Goal: Information Seeking & Learning: Learn about a topic

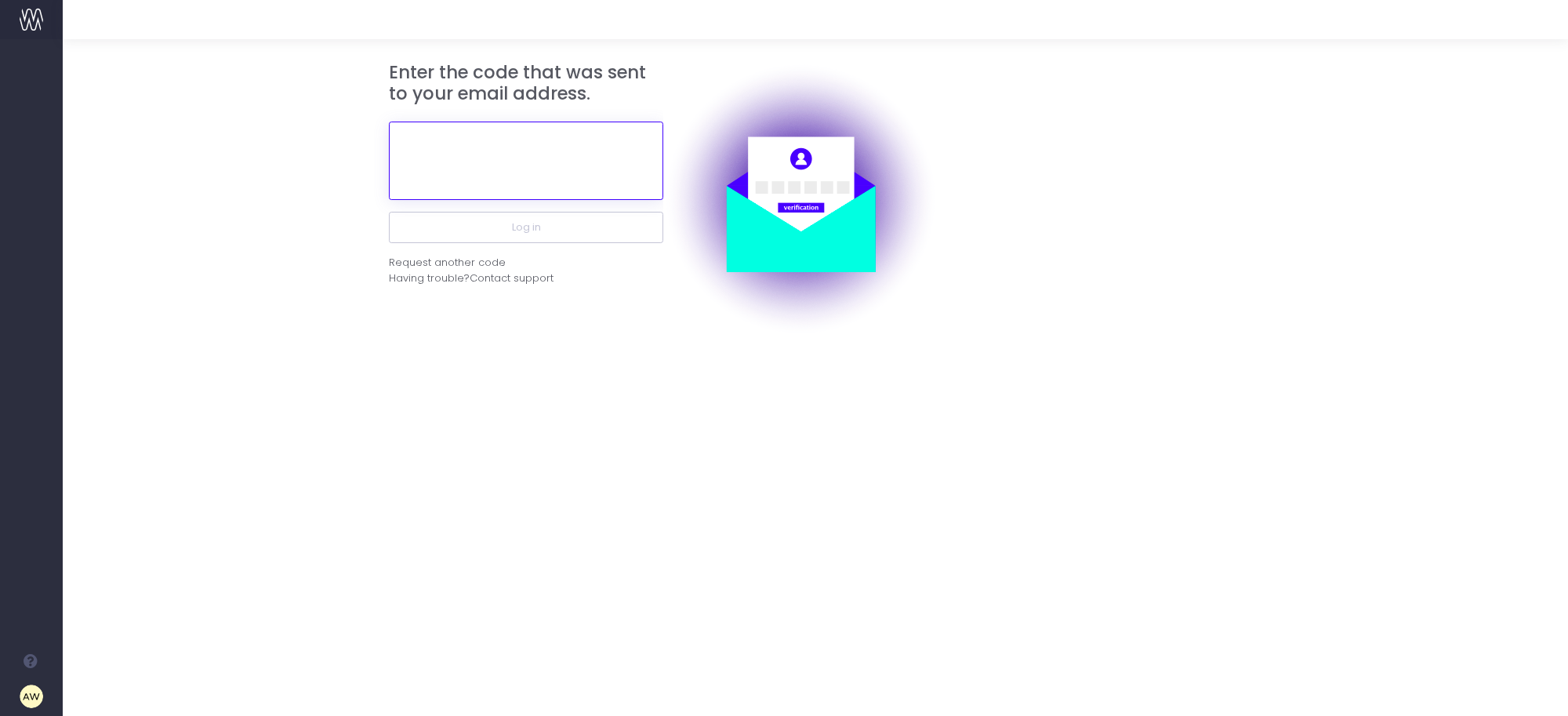
drag, startPoint x: 535, startPoint y: 136, endPoint x: 523, endPoint y: 166, distance: 32.3
click at [534, 136] on input "text" at bounding box center [526, 160] width 275 height 79
click at [517, 173] on input "text" at bounding box center [526, 160] width 275 height 79
paste input "784429"
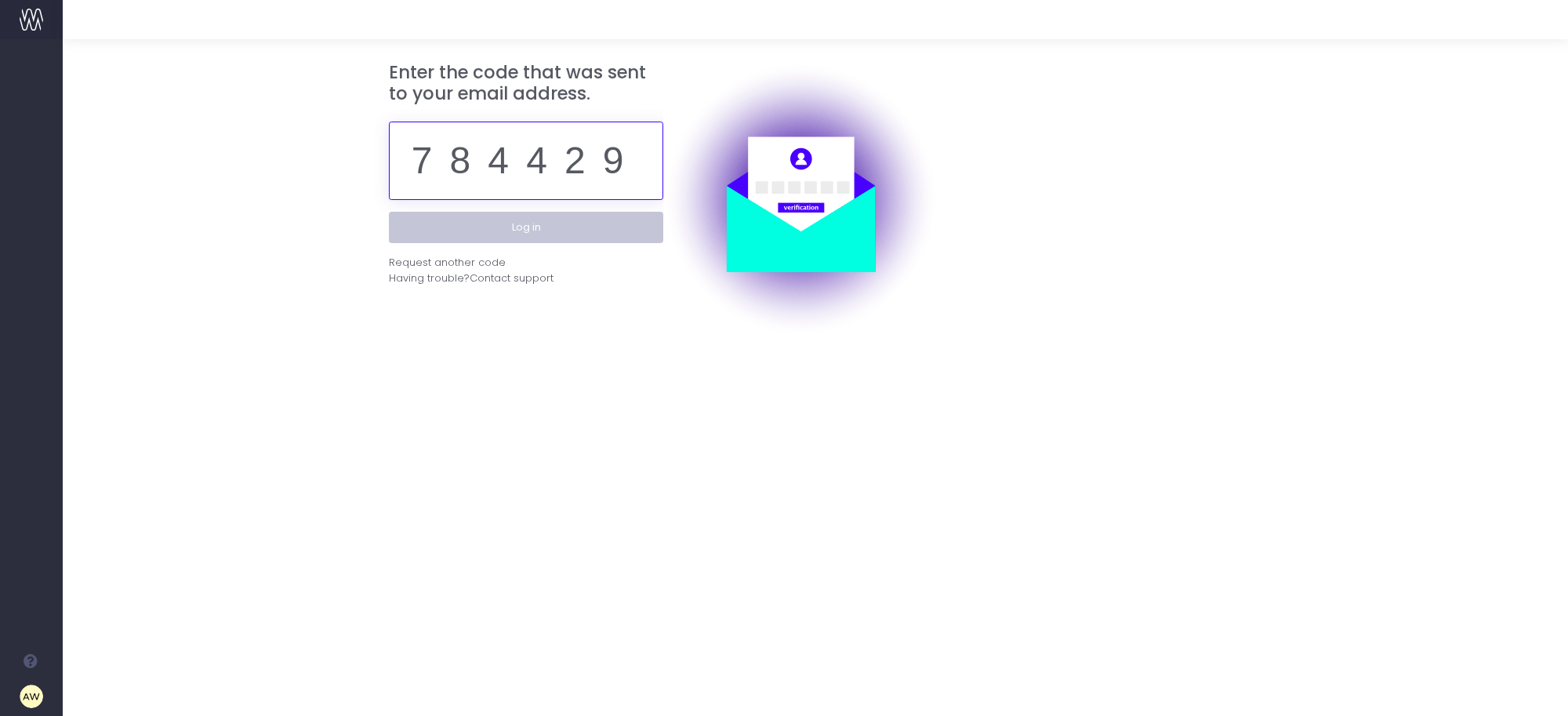
type input "784429"
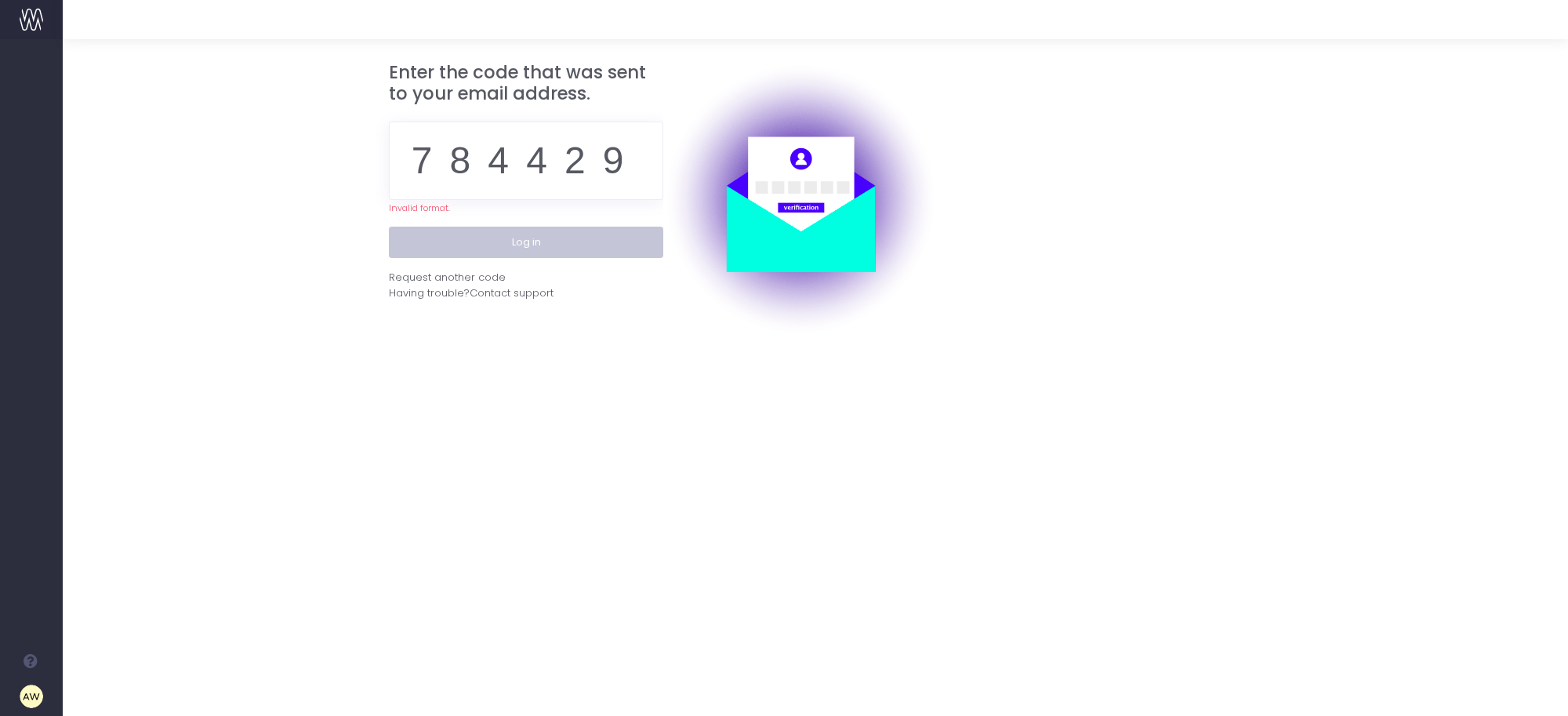
scroll to position [0, 0]
click at [539, 232] on button "Log in" at bounding box center [526, 242] width 275 height 32
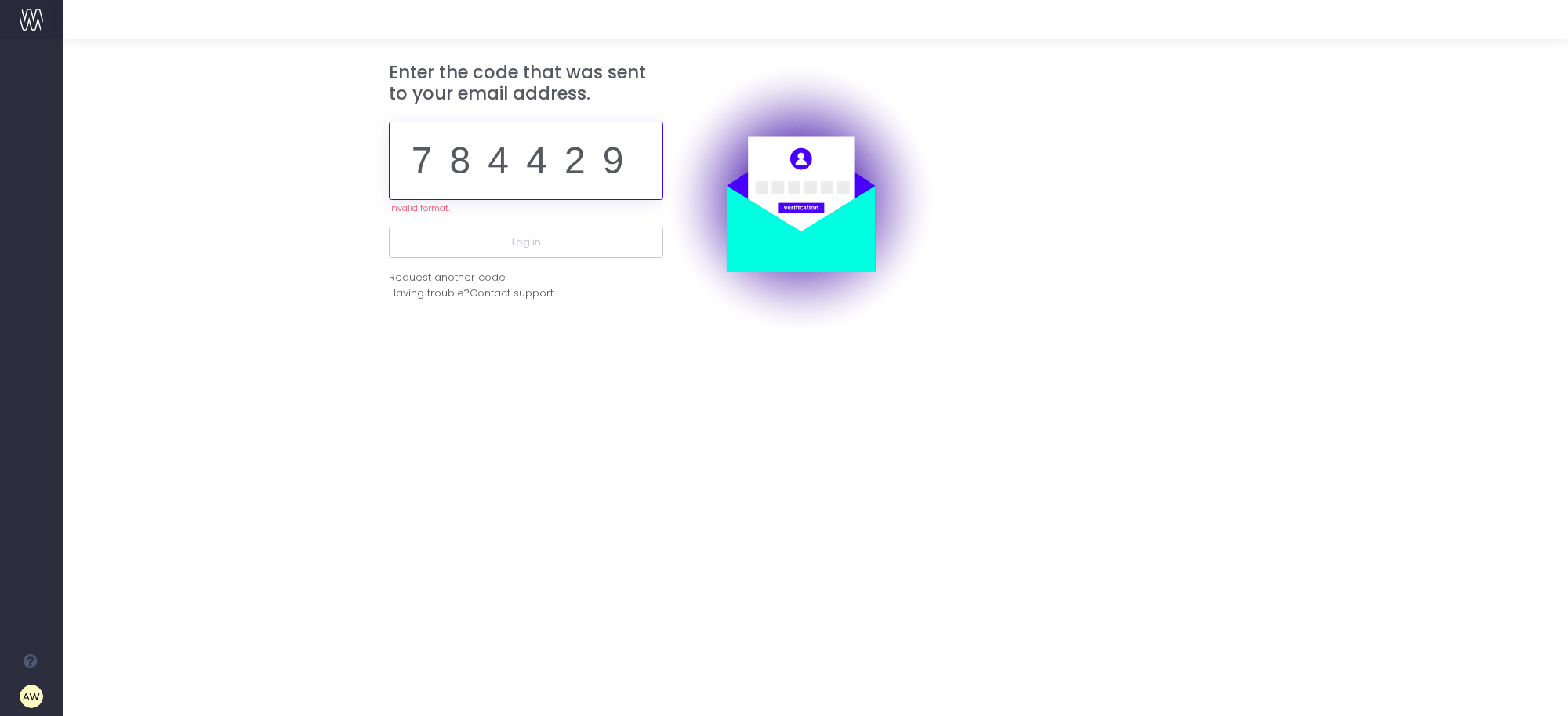
click at [649, 179] on input "784429" at bounding box center [526, 160] width 275 height 79
click at [619, 161] on input "784429" at bounding box center [526, 160] width 275 height 79
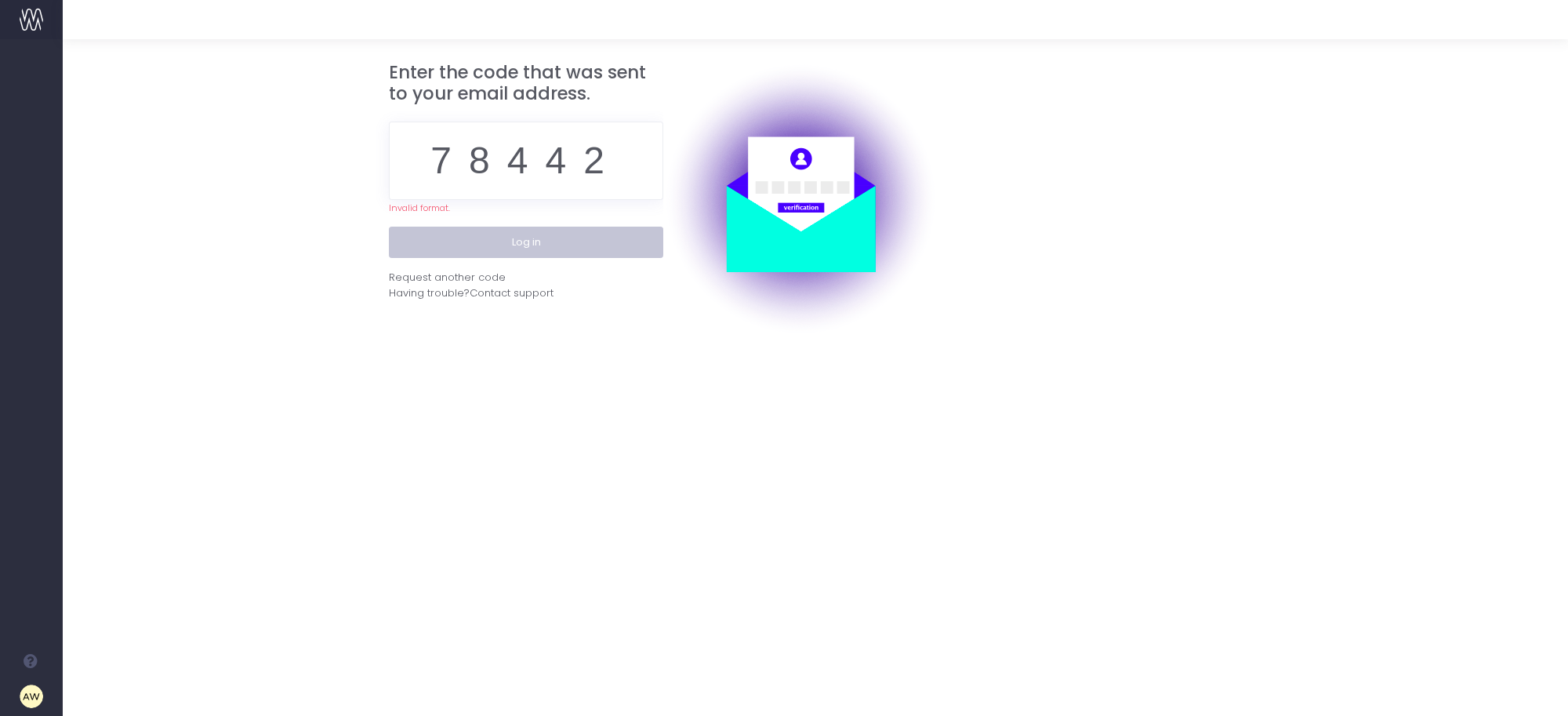
click at [597, 251] on button "Log in" at bounding box center [526, 242] width 275 height 32
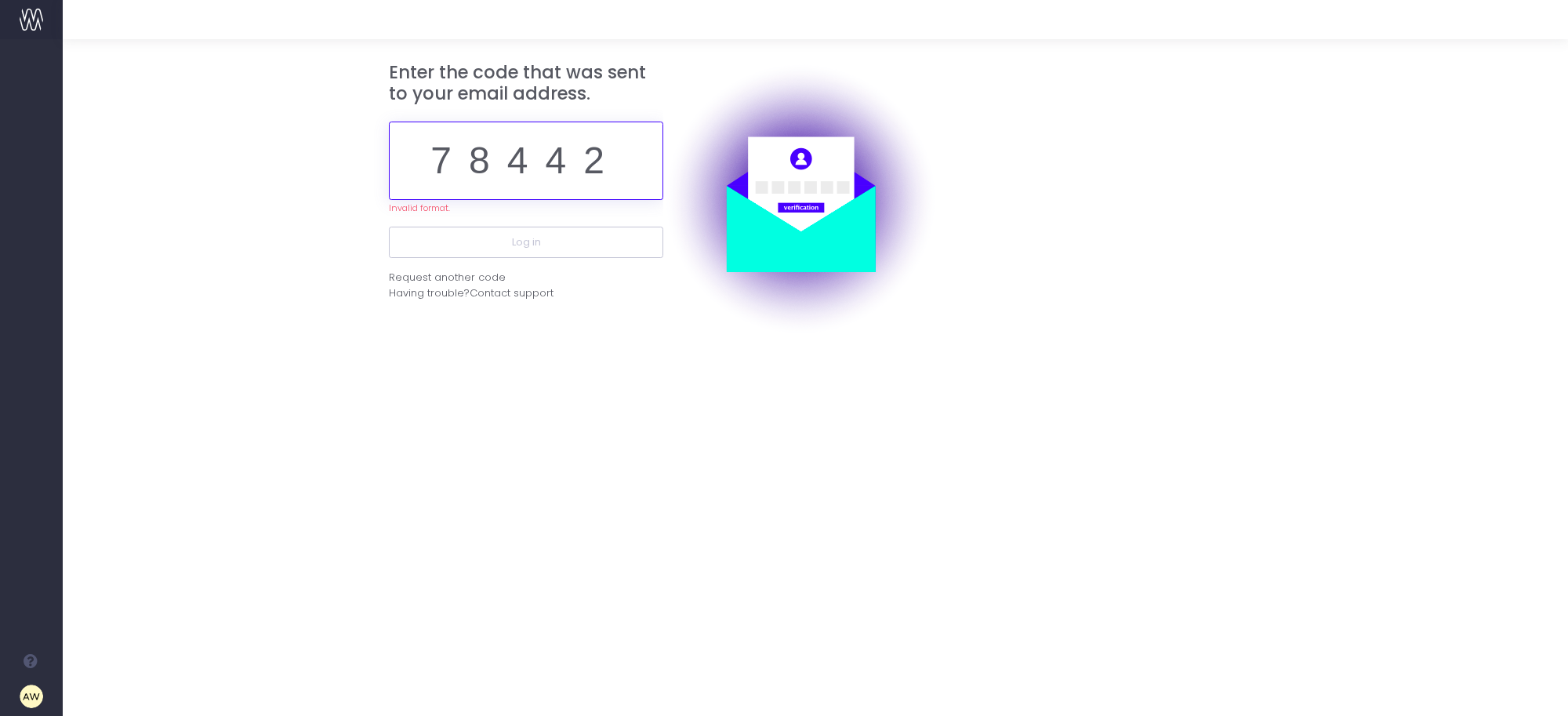
click at [605, 155] on input "78442" at bounding box center [526, 160] width 275 height 79
click at [642, 159] on input "78442" at bounding box center [526, 160] width 275 height 79
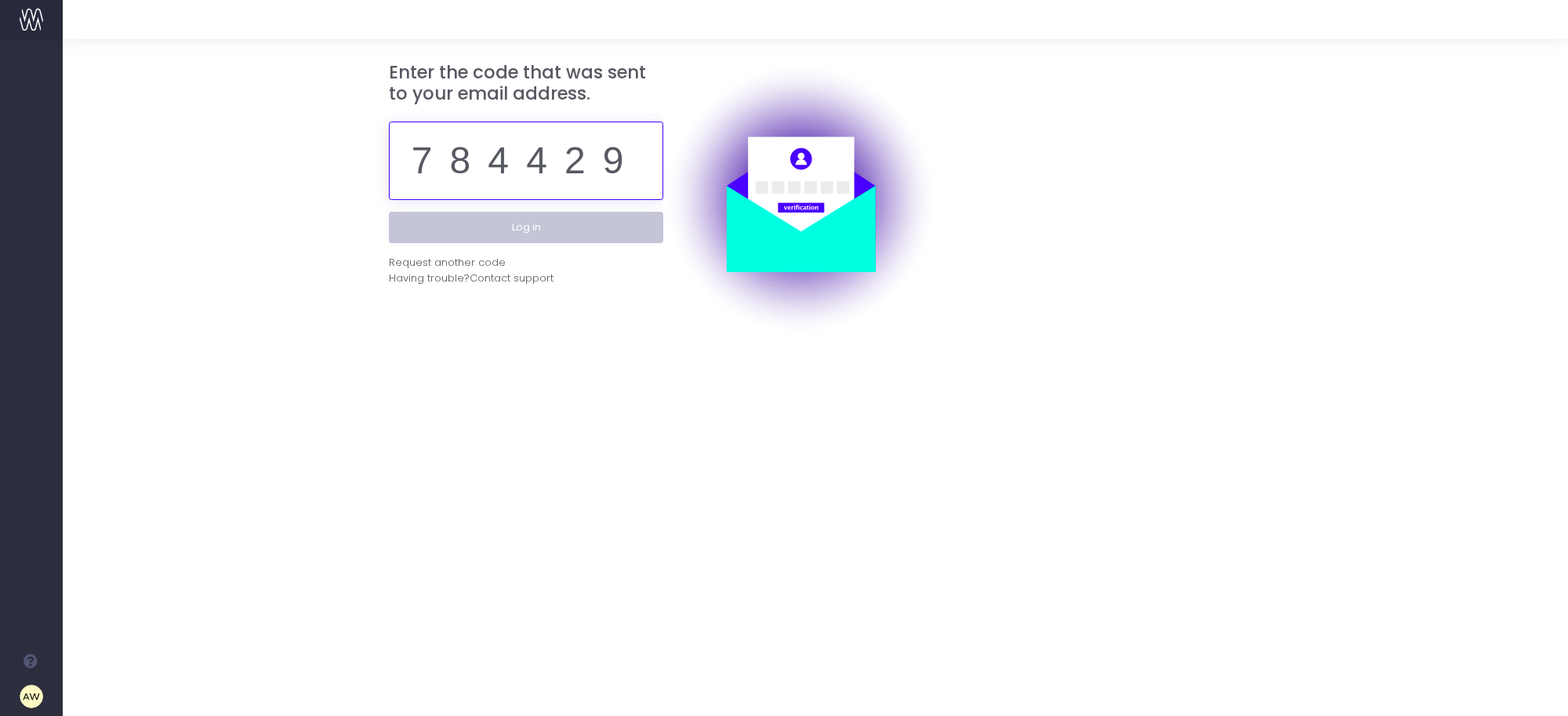
type input "784429"
click at [606, 226] on button "Log in" at bounding box center [526, 227] width 275 height 32
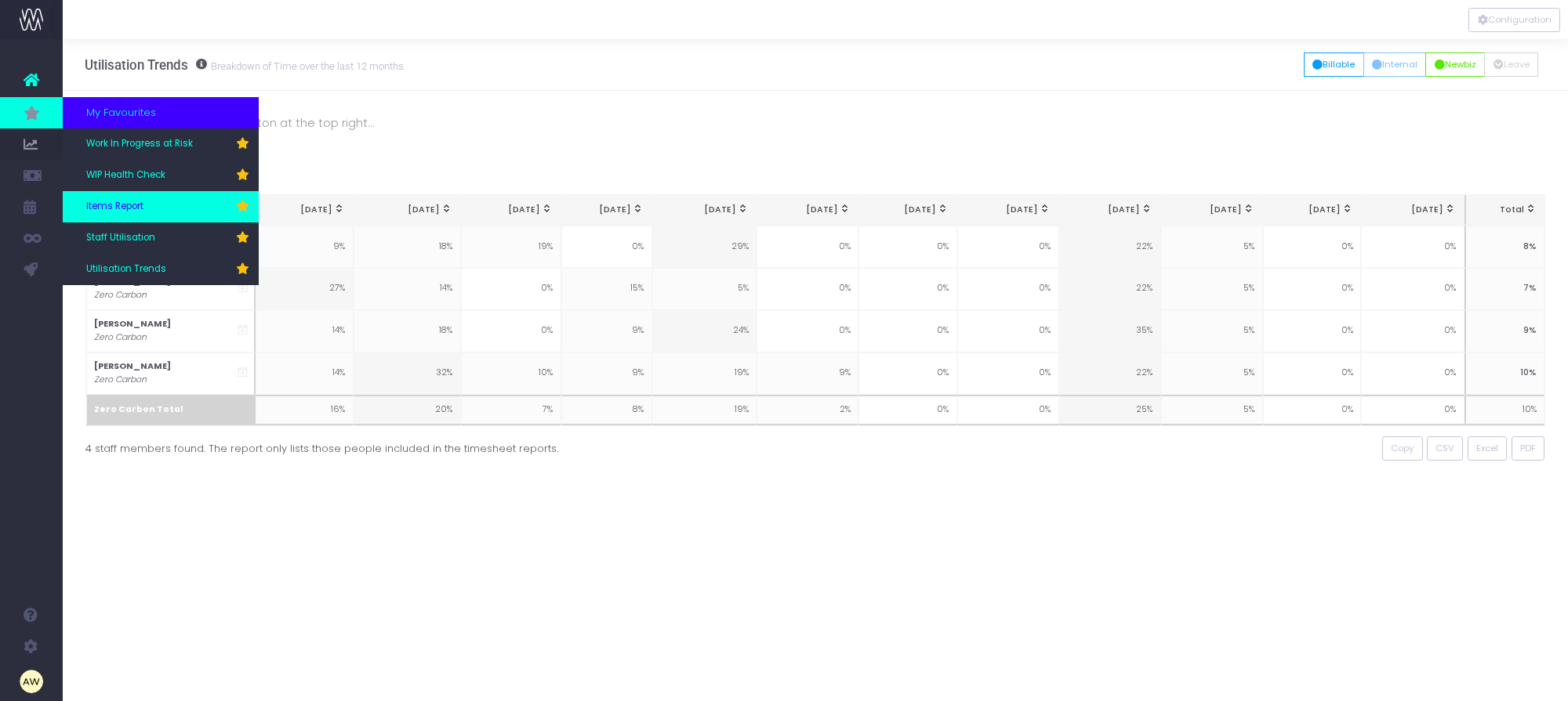
click at [151, 204] on link "Items Report" at bounding box center [160, 207] width 196 height 32
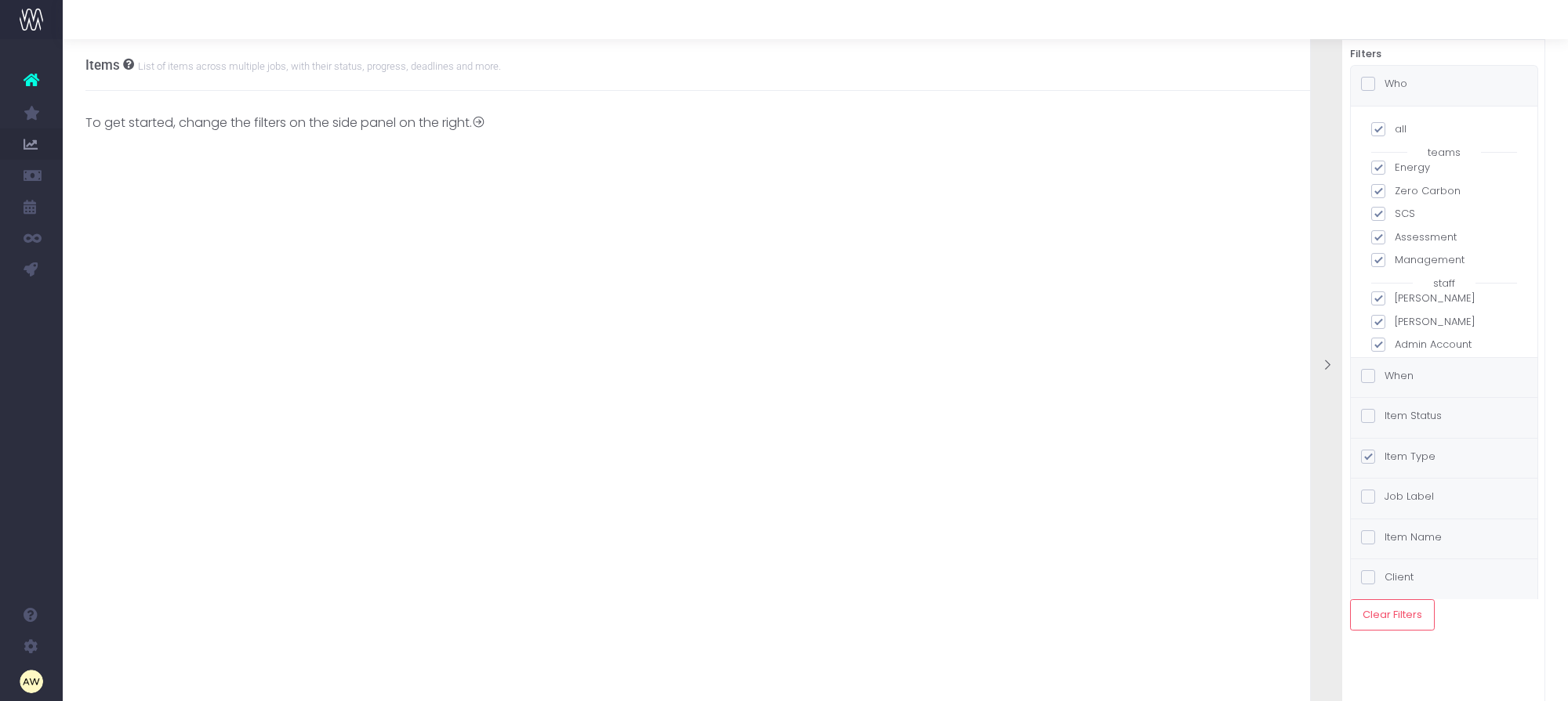
click at [1380, 129] on span at bounding box center [1378, 129] width 14 height 14
click at [1394, 129] on input "all" at bounding box center [1399, 126] width 10 height 10
checkbox input "false"
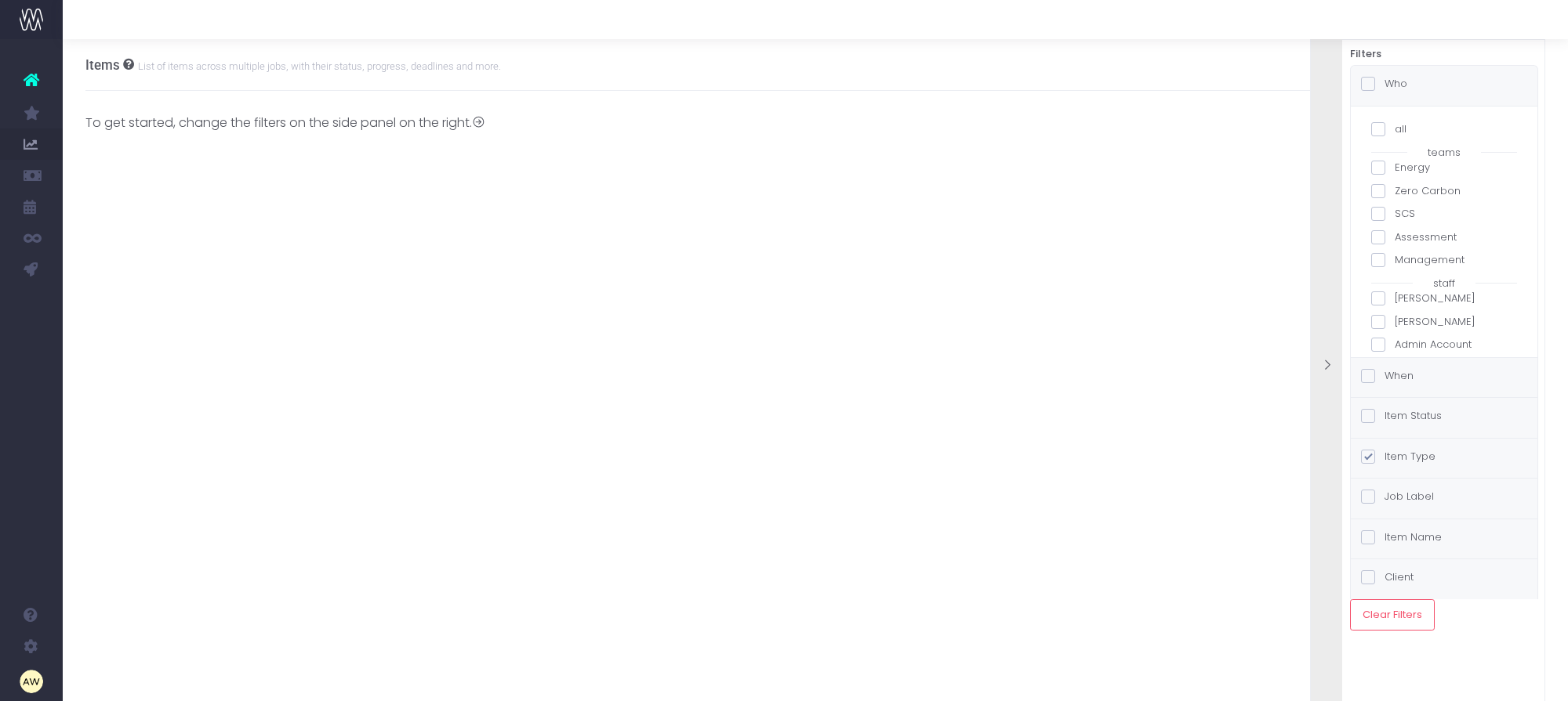
checkbox input "false"
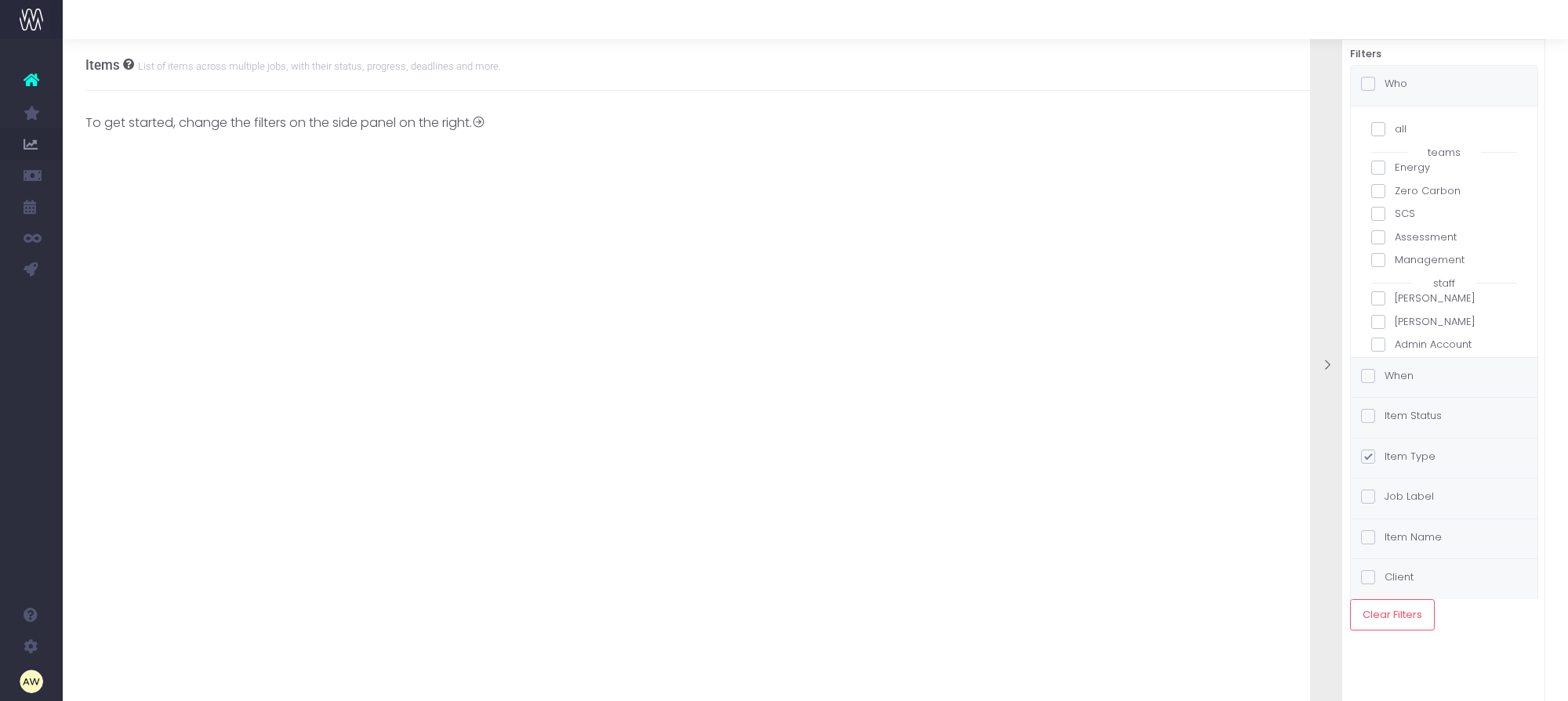
checkbox input "false"
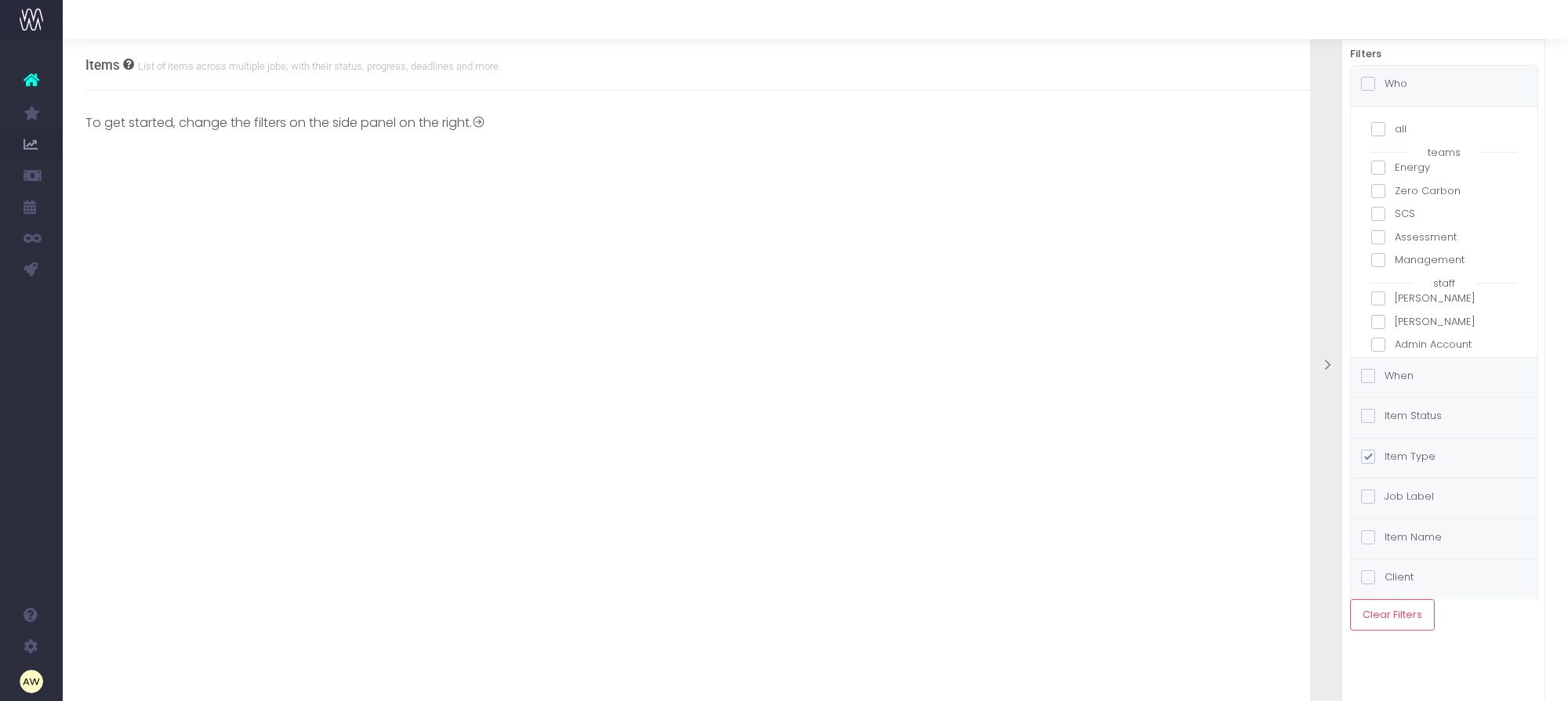
checkbox input "false"
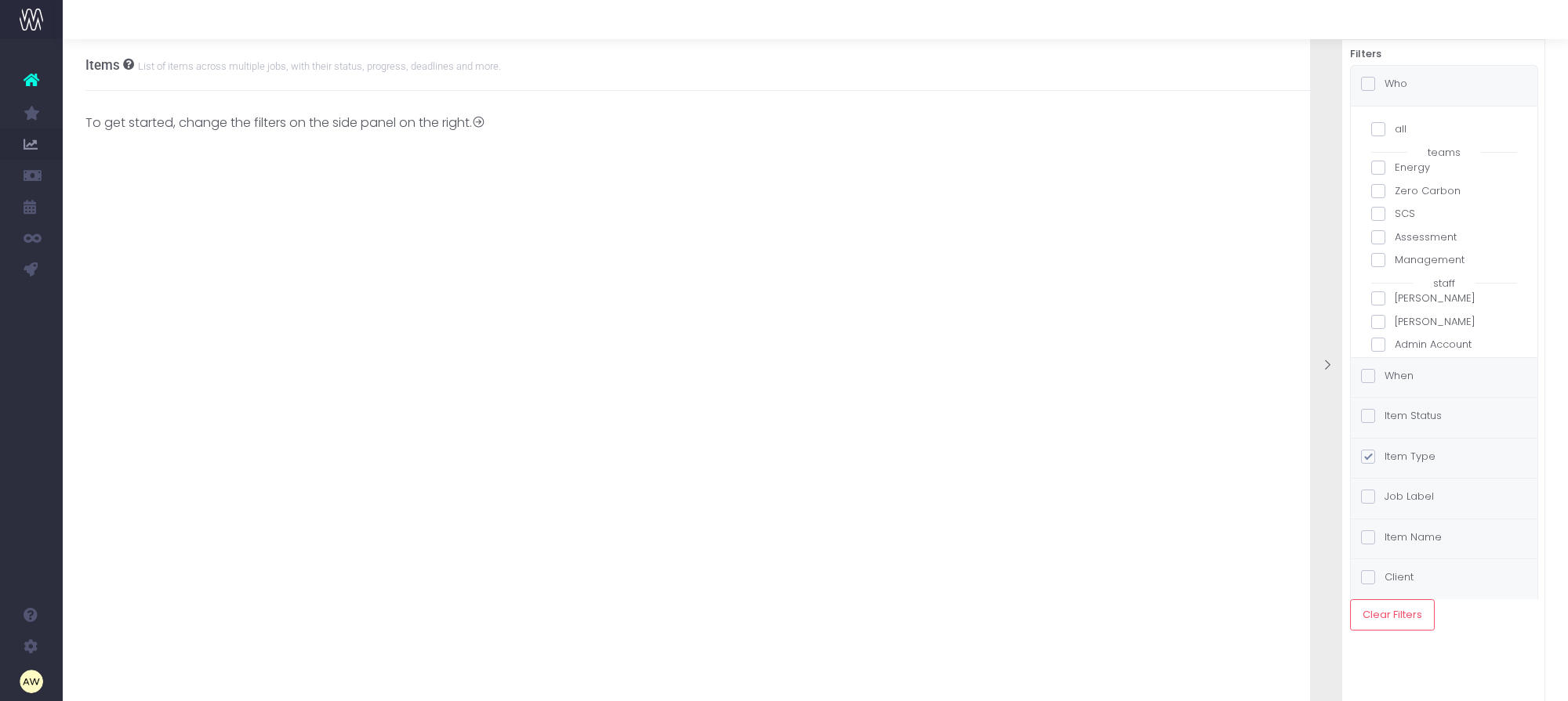
checkbox input "false"
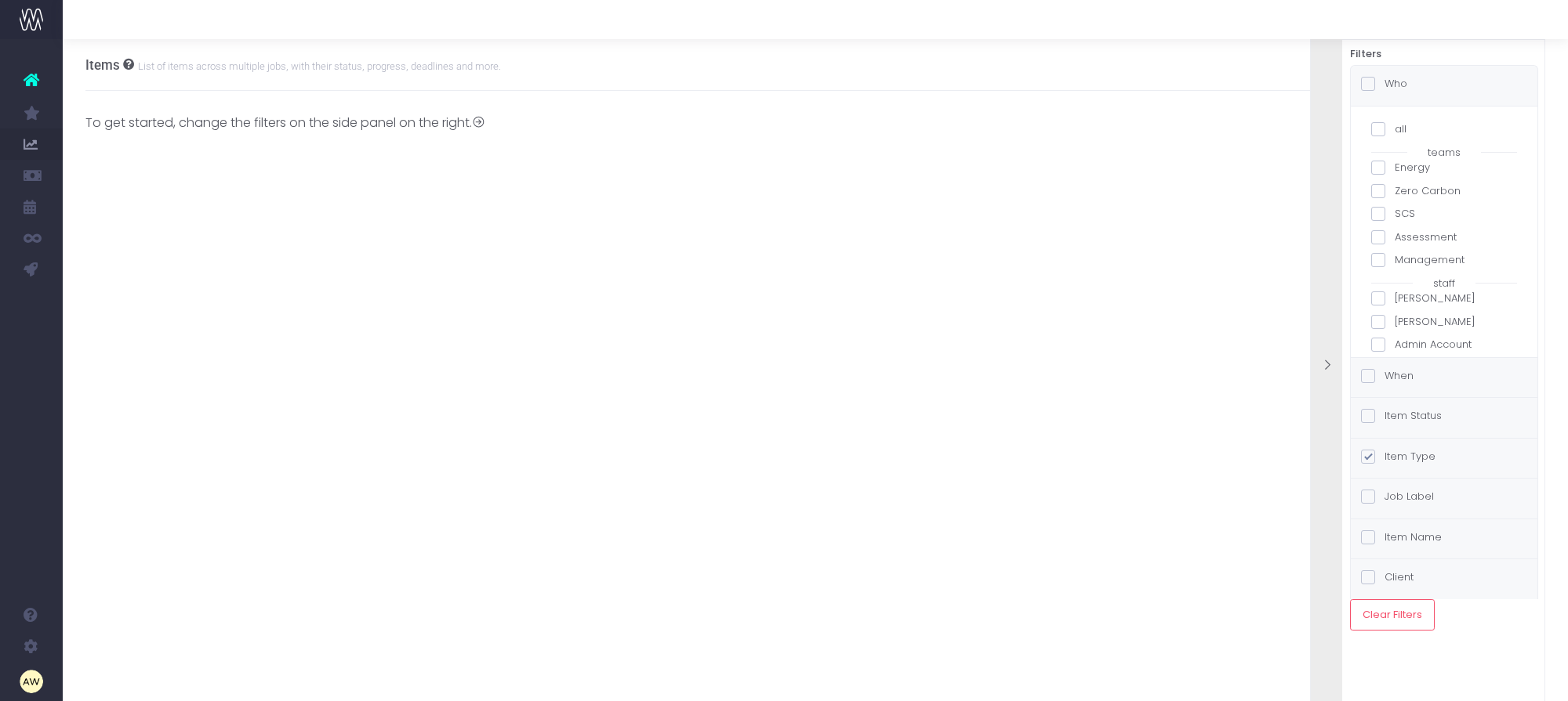
checkbox input "false"
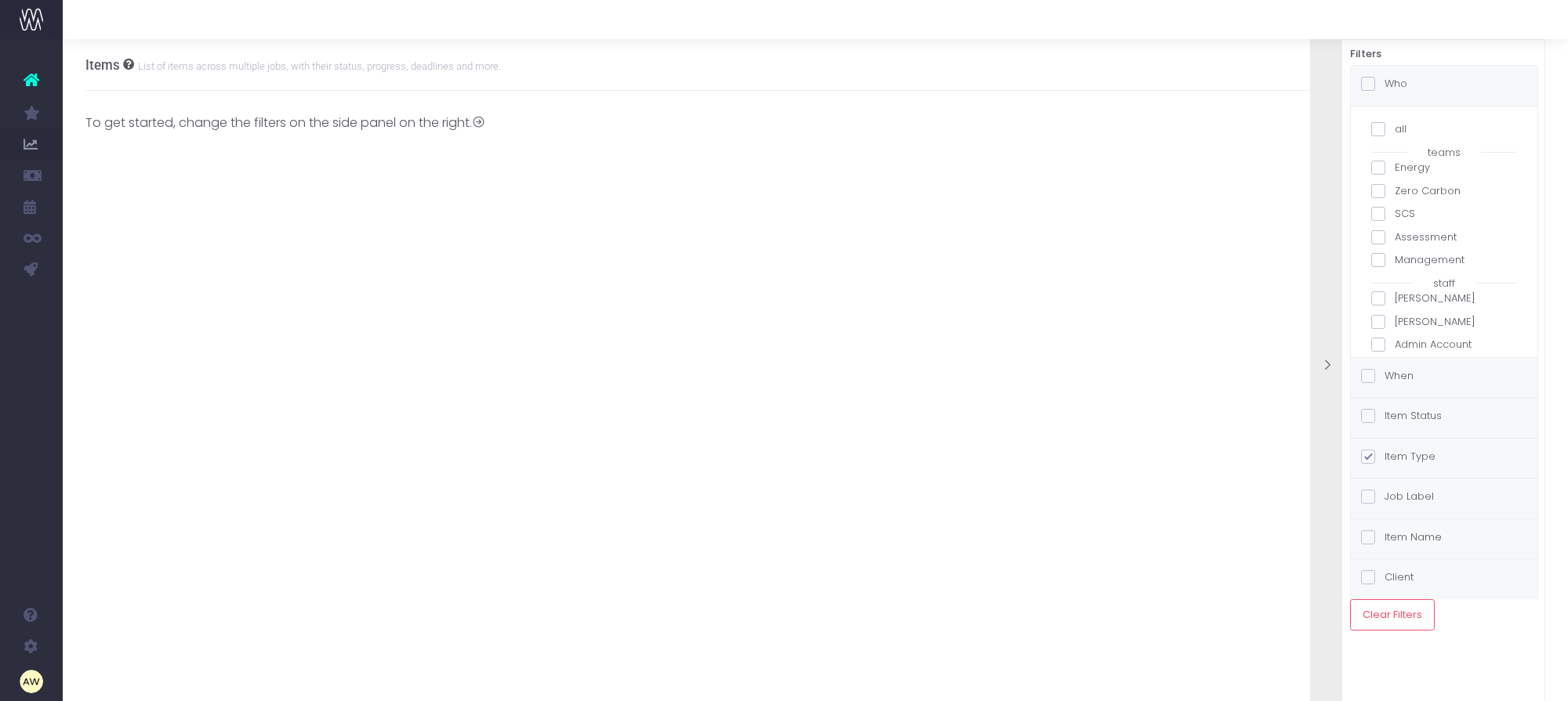
checkbox input "false"
click at [1417, 275] on label "[PERSON_NAME]" at bounding box center [1443, 282] width 146 height 15
click at [1404, 275] on input "[PERSON_NAME]" at bounding box center [1399, 279] width 10 height 10
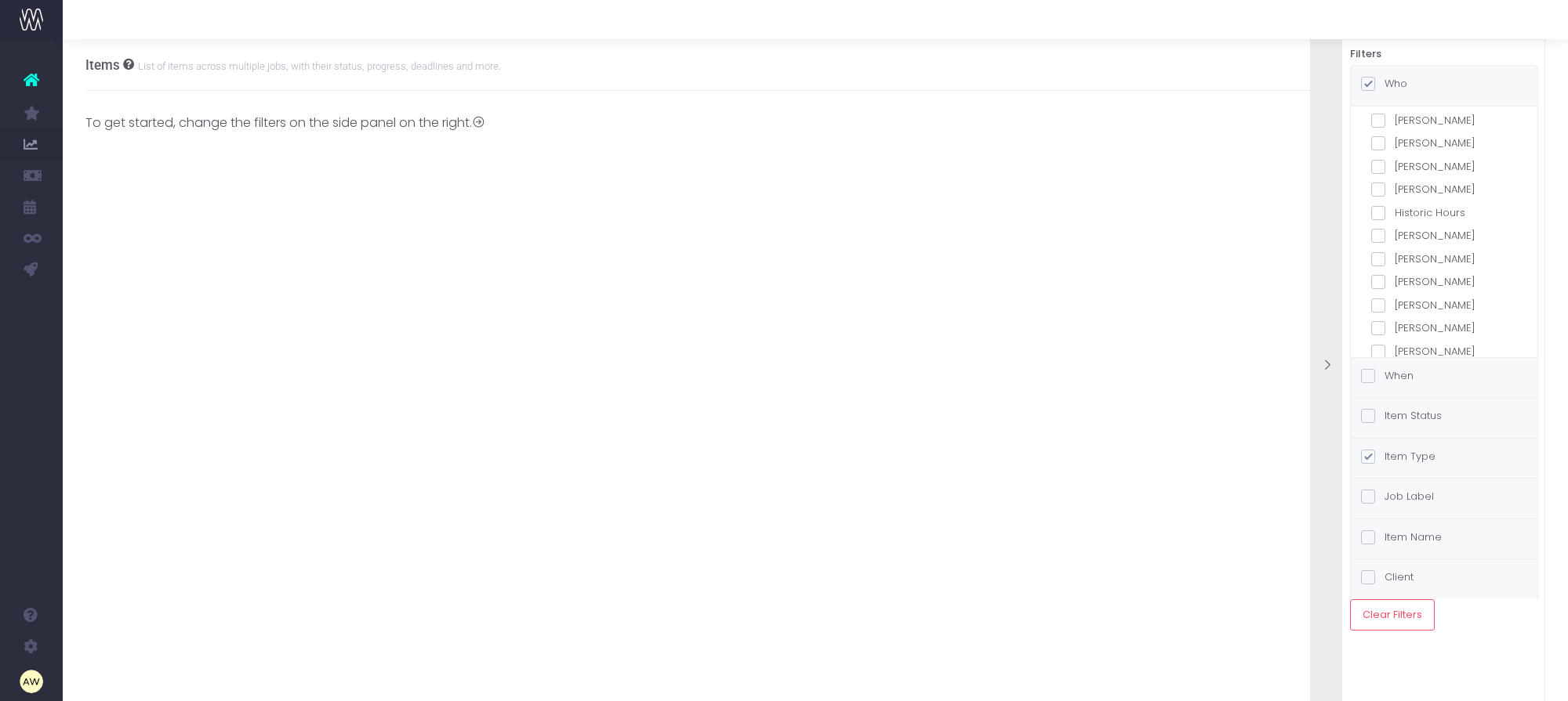
checkbox input "true"
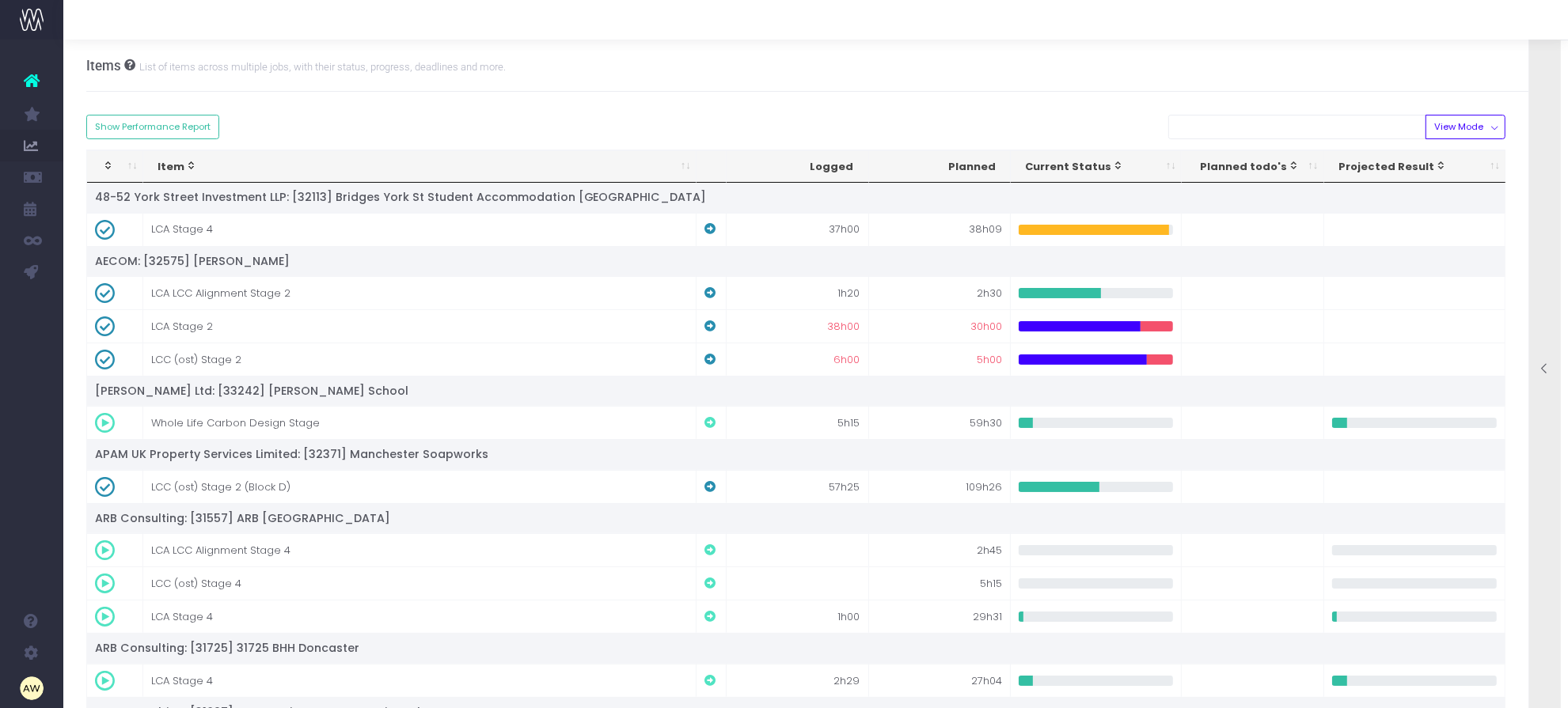
click at [1542, 362] on icon at bounding box center [1545, 369] width 14 height 14
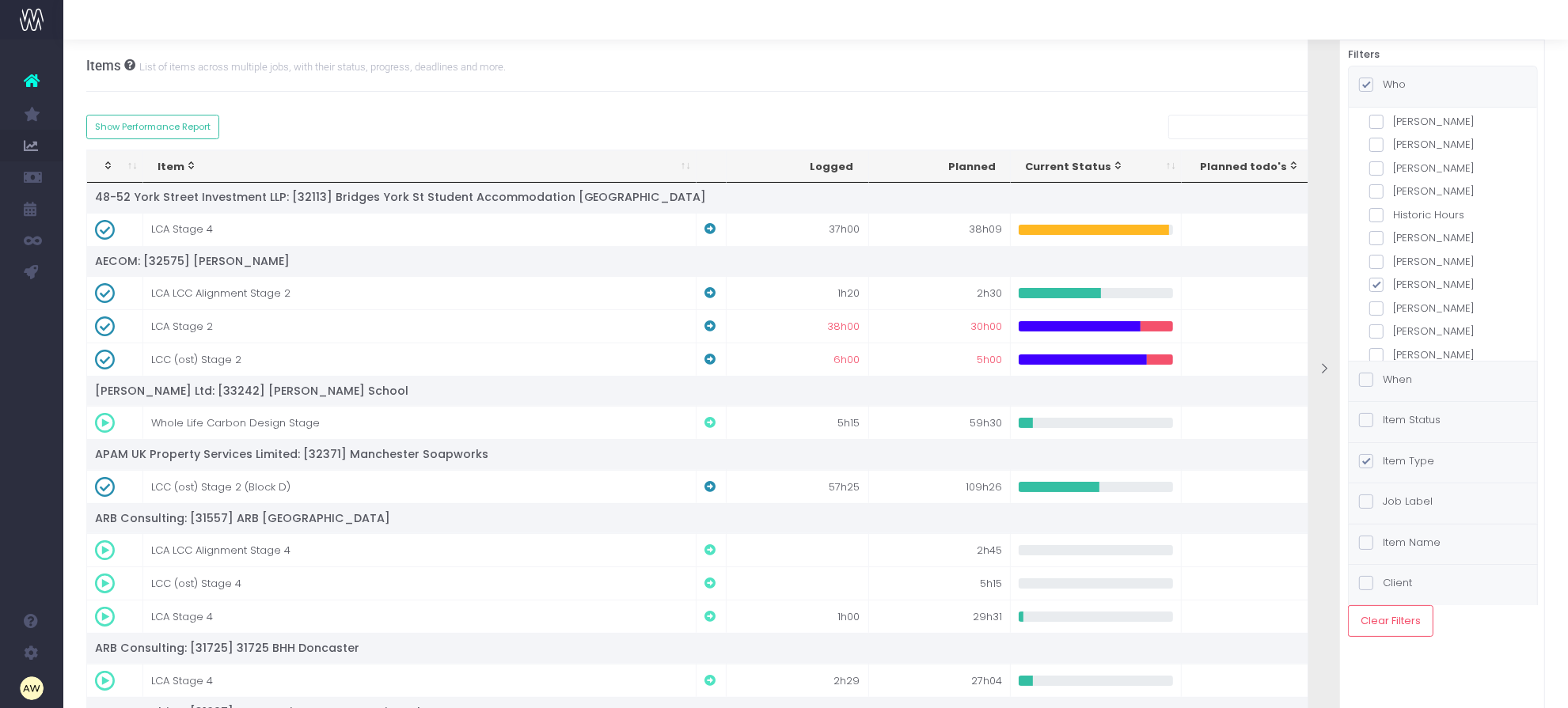
click at [1436, 424] on label "Item Status" at bounding box center [1399, 420] width 81 height 16
click at [1394, 422] on input "Item Status" at bounding box center [1387, 417] width 10 height 10
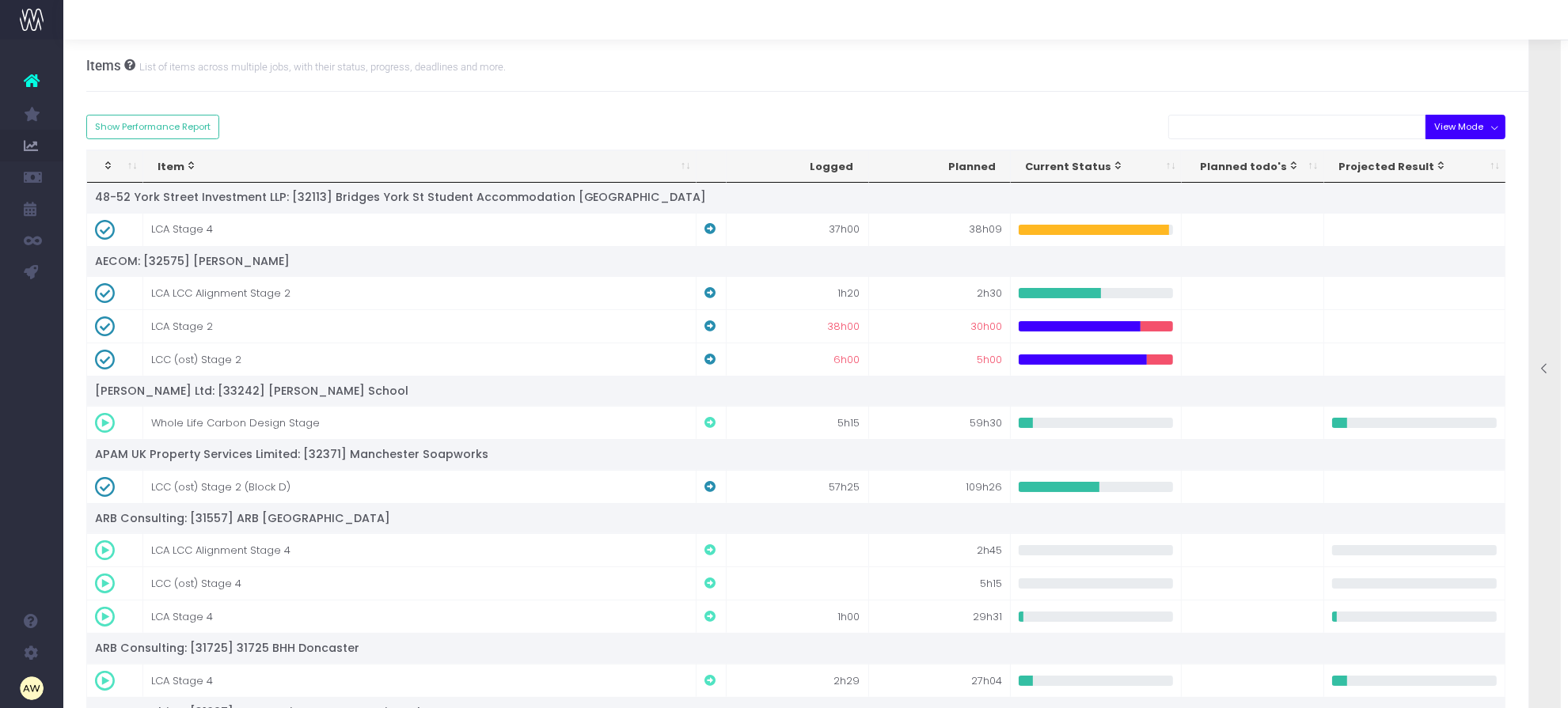
click at [1501, 129] on button "View Mode" at bounding box center [1466, 127] width 80 height 25
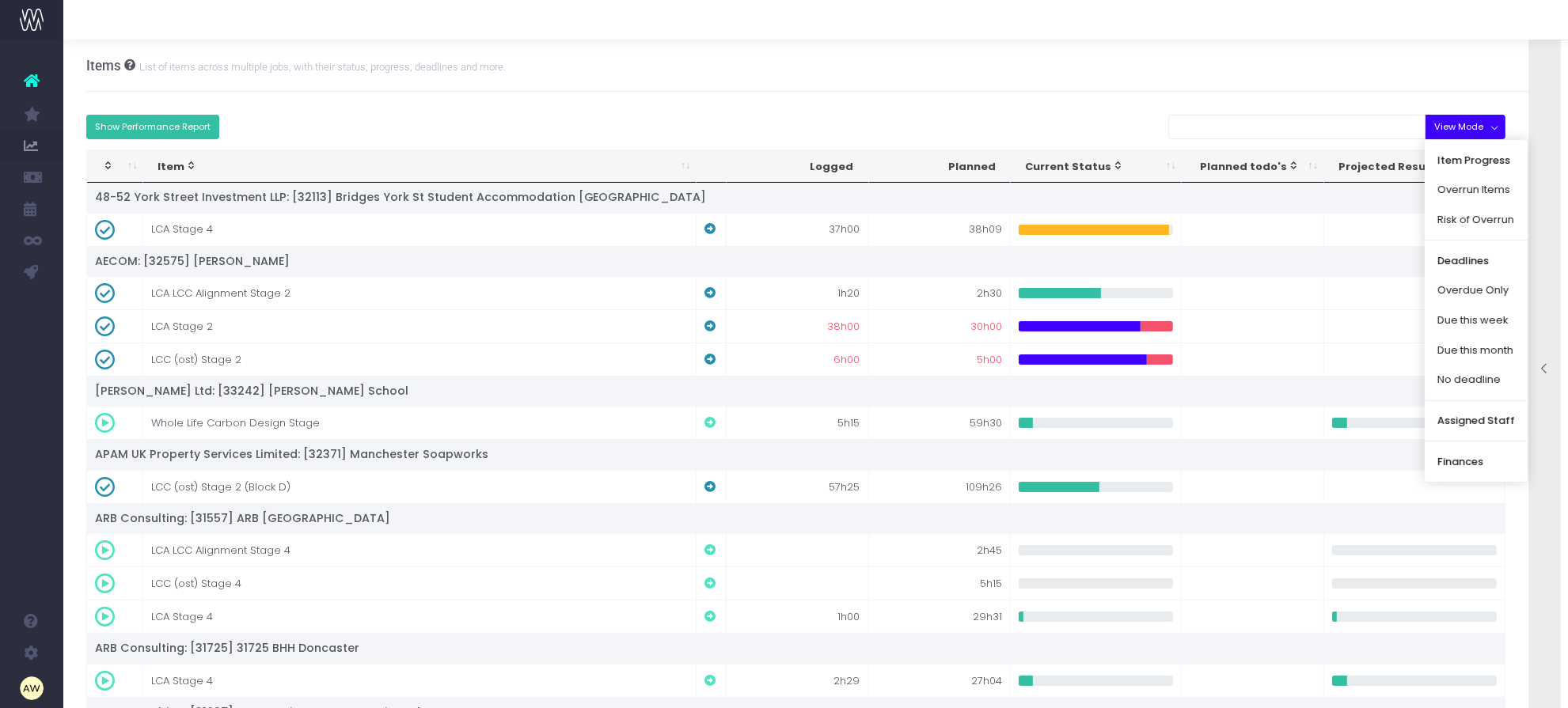
click at [187, 129] on button "Show Performance Report" at bounding box center [153, 127] width 134 height 25
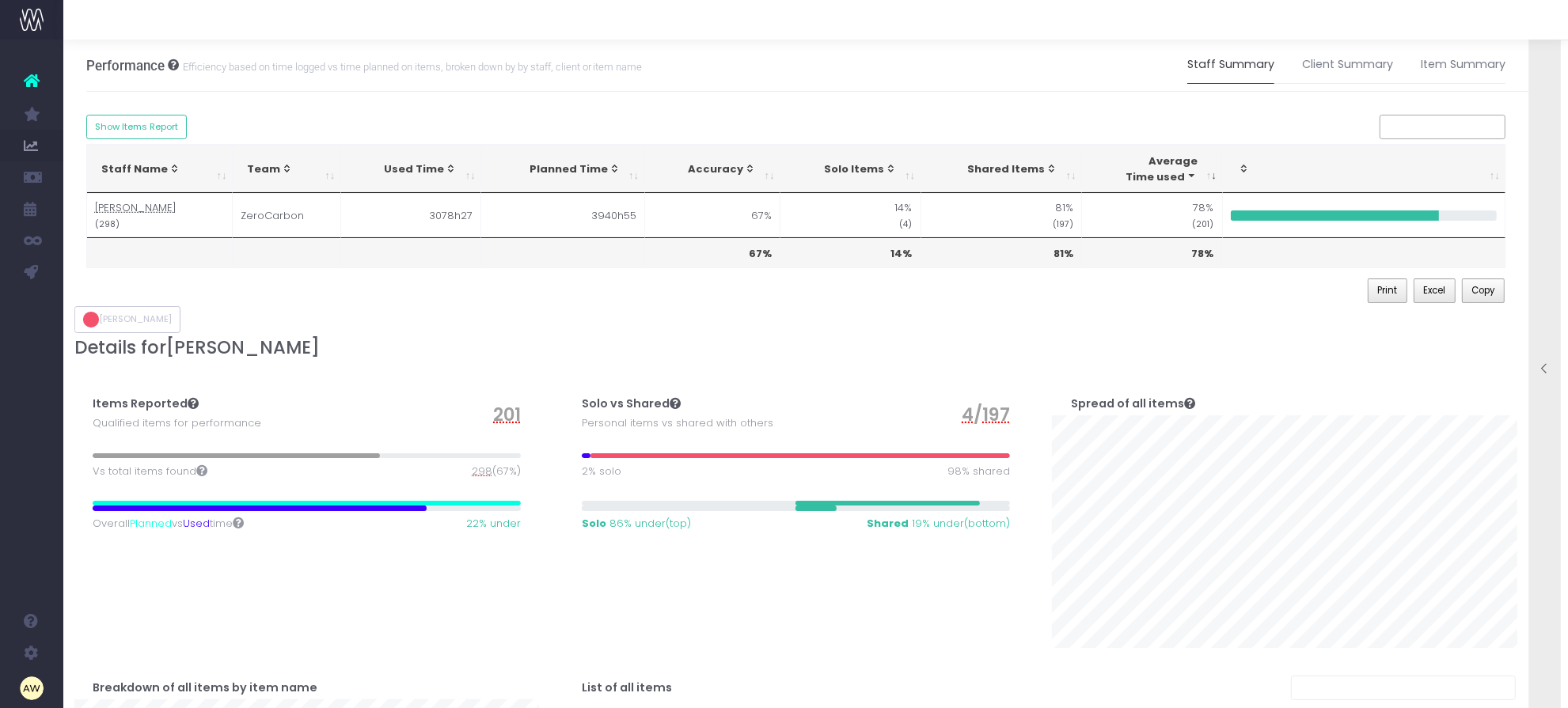
click at [1544, 370] on icon at bounding box center [1545, 369] width 14 height 14
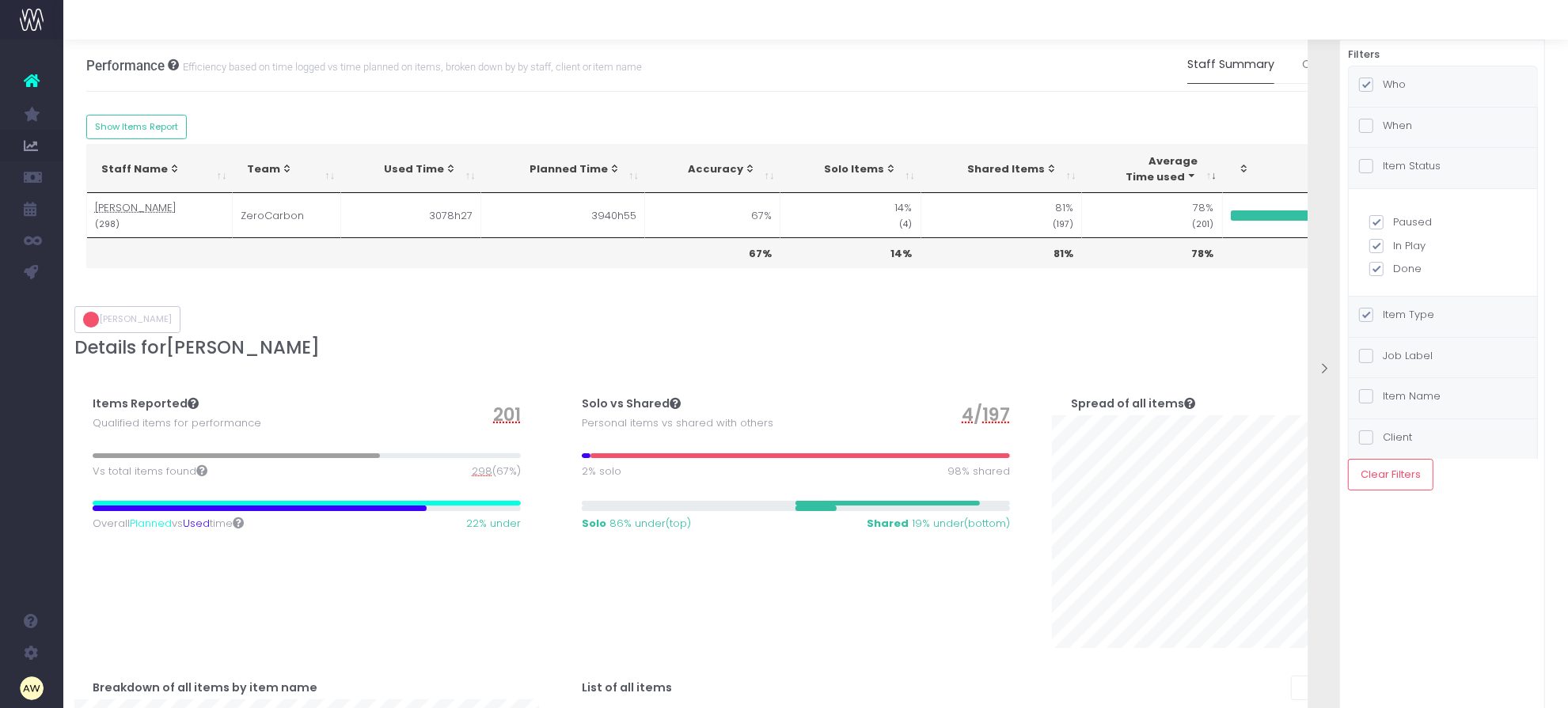
click at [1411, 245] on label "In Play" at bounding box center [1443, 245] width 147 height 16
click at [1404, 245] on input "In Play" at bounding box center [1398, 243] width 10 height 10
checkbox input "false"
checkbox input "true"
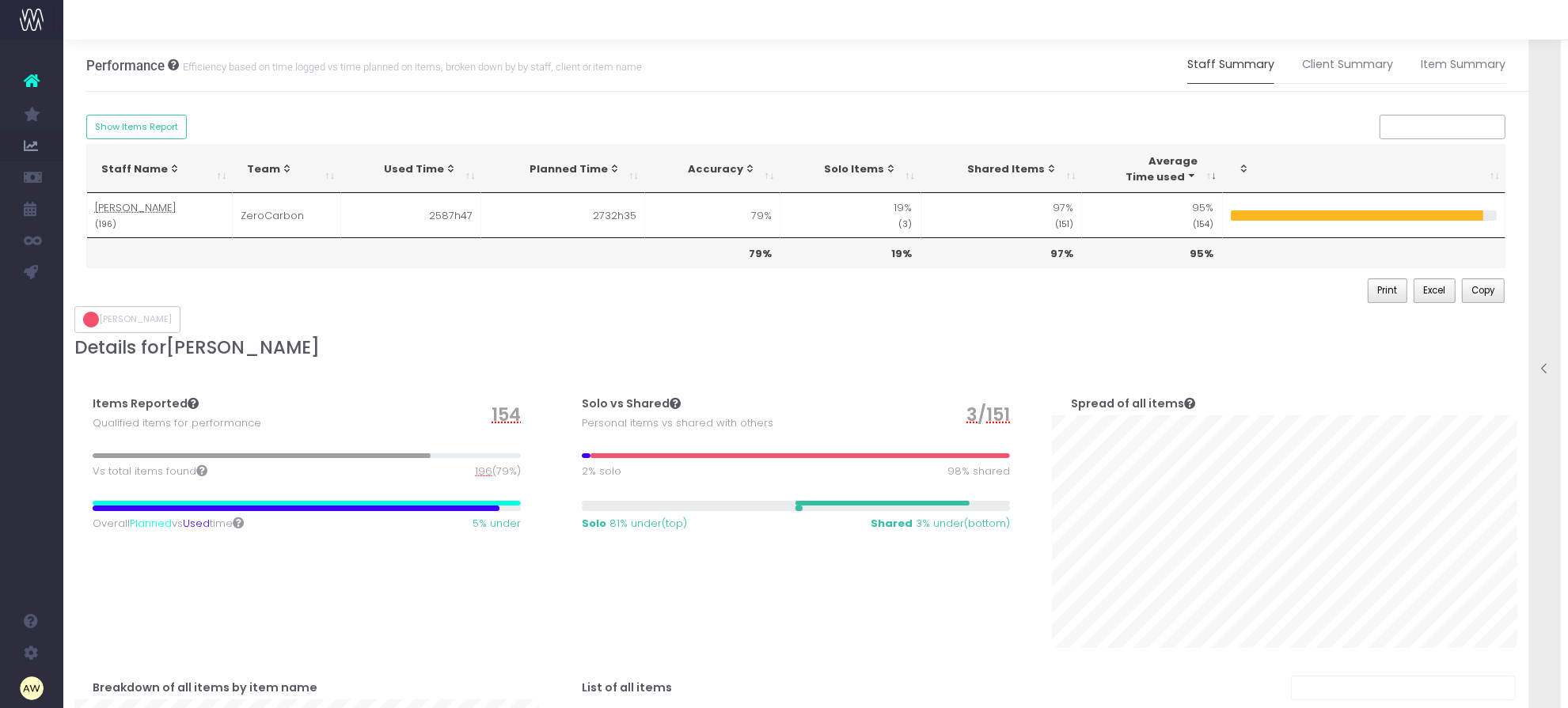
click at [1543, 368] on icon at bounding box center [1545, 369] width 14 height 14
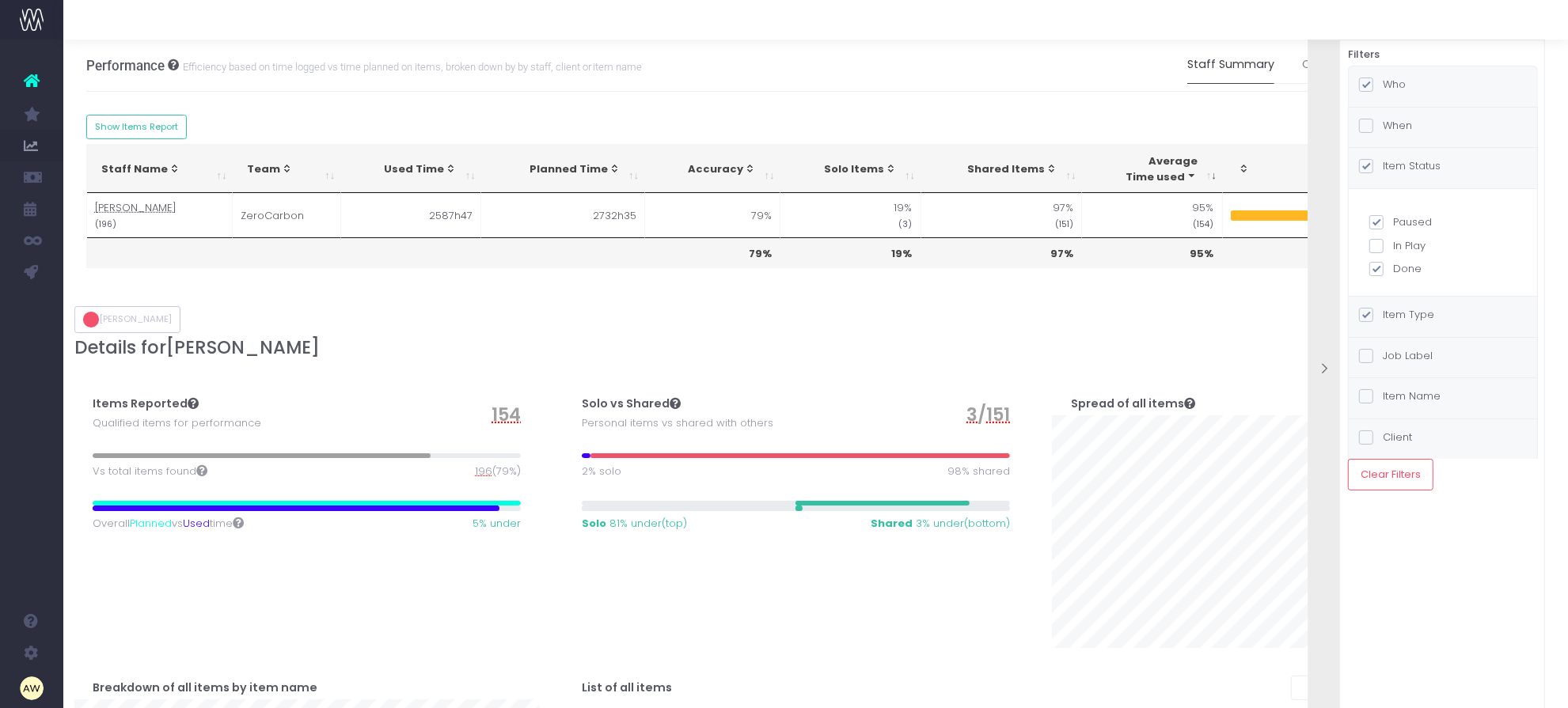
click at [1400, 123] on label "When" at bounding box center [1385, 125] width 53 height 16
click at [1394, 123] on input "When" at bounding box center [1387, 122] width 10 height 10
click at [1437, 239] on label "Completion Date" at bounding box center [1443, 241] width 147 height 16
click at [1404, 239] on input "Completion Date" at bounding box center [1398, 238] width 10 height 10
radio input "true"
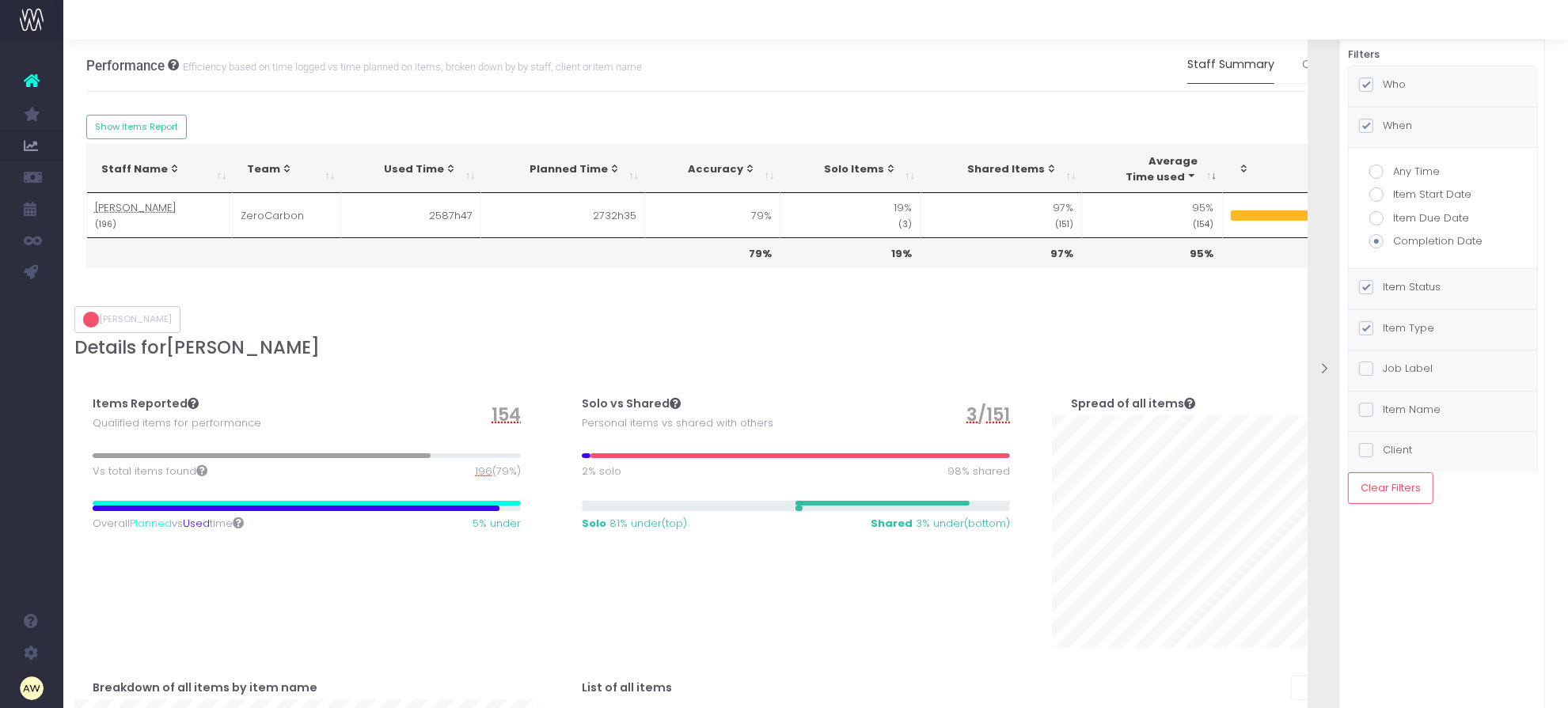
checkbox input "true"
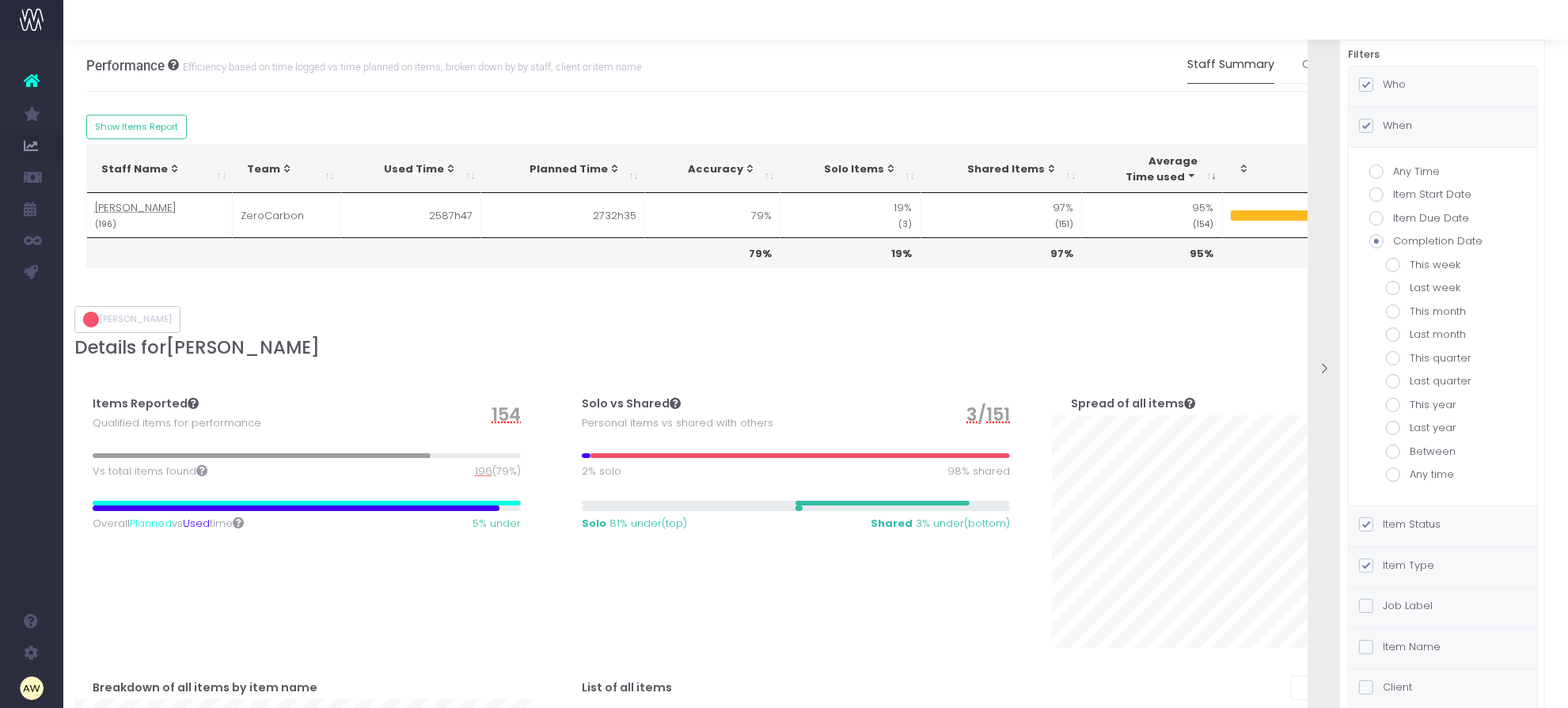
click at [1436, 450] on label "Between" at bounding box center [1443, 452] width 114 height 16
click at [1420, 450] on input "Between" at bounding box center [1415, 449] width 10 height 10
radio input "true"
click at [1414, 516] on input "text" at bounding box center [1443, 521] width 114 height 32
click at [1405, 556] on icon at bounding box center [1409, 558] width 9 height 9
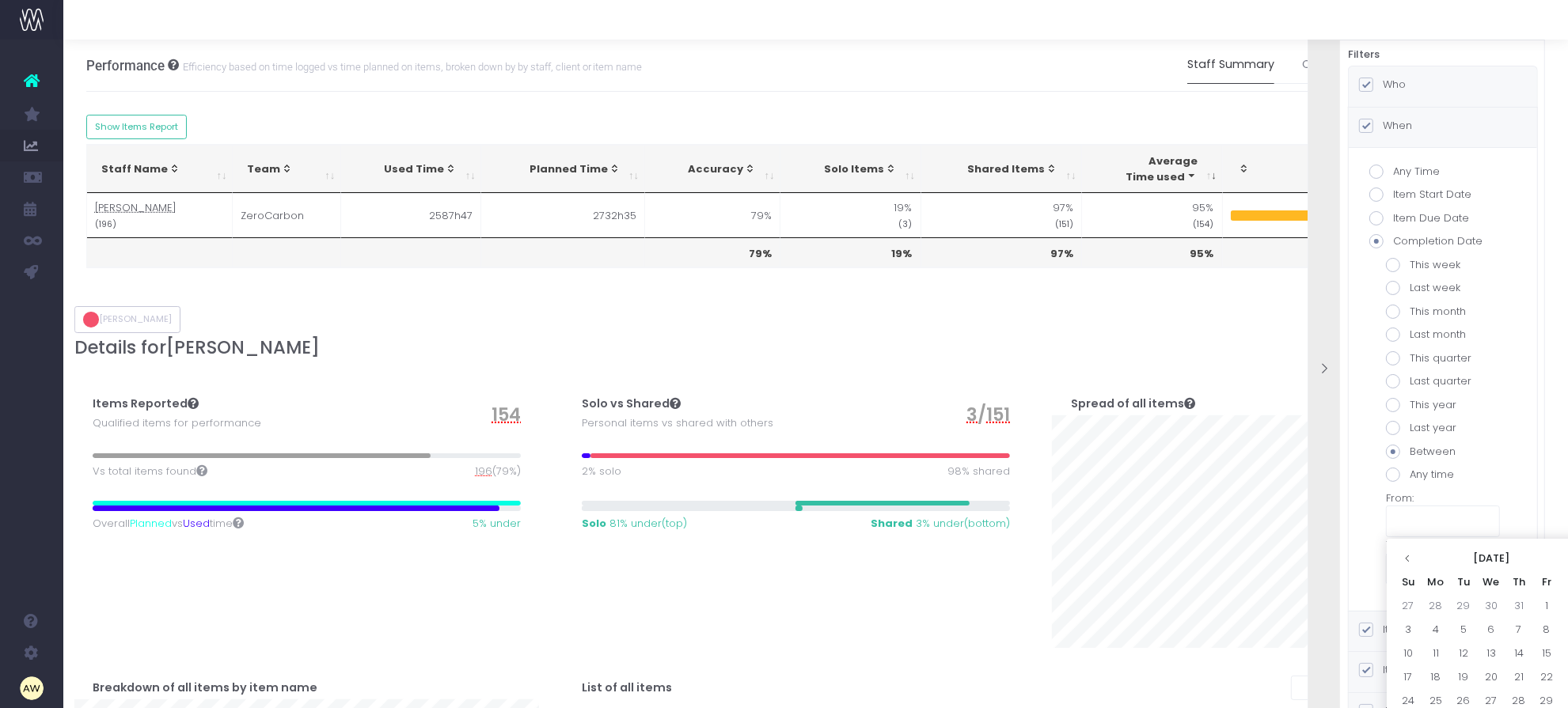
click at [1405, 556] on icon at bounding box center [1409, 558] width 9 height 9
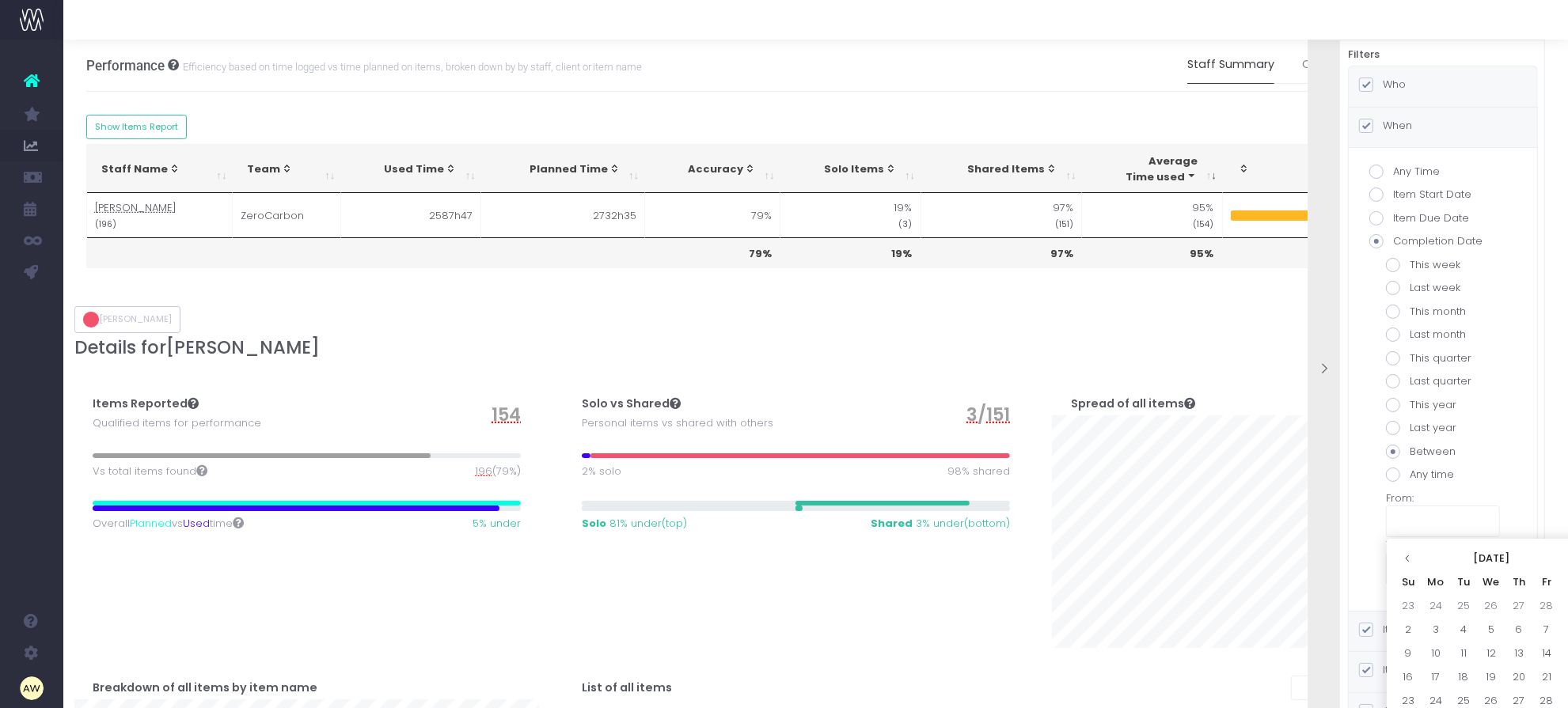
click at [1405, 556] on icon at bounding box center [1409, 558] width 9 height 9
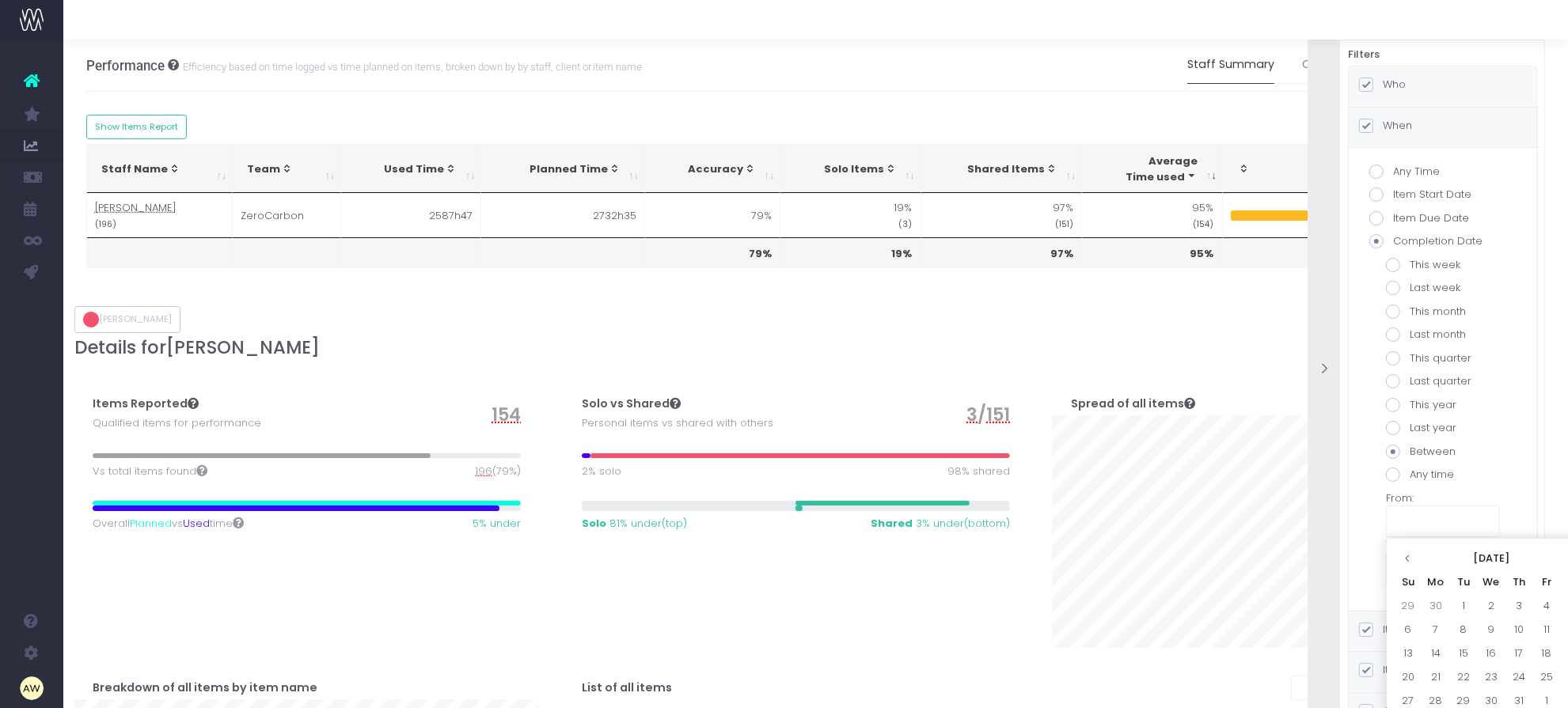
click at [1405, 556] on icon at bounding box center [1409, 558] width 9 height 9
click at [1467, 649] on td "10" at bounding box center [1464, 653] width 27 height 24
type input "09/10/2024"
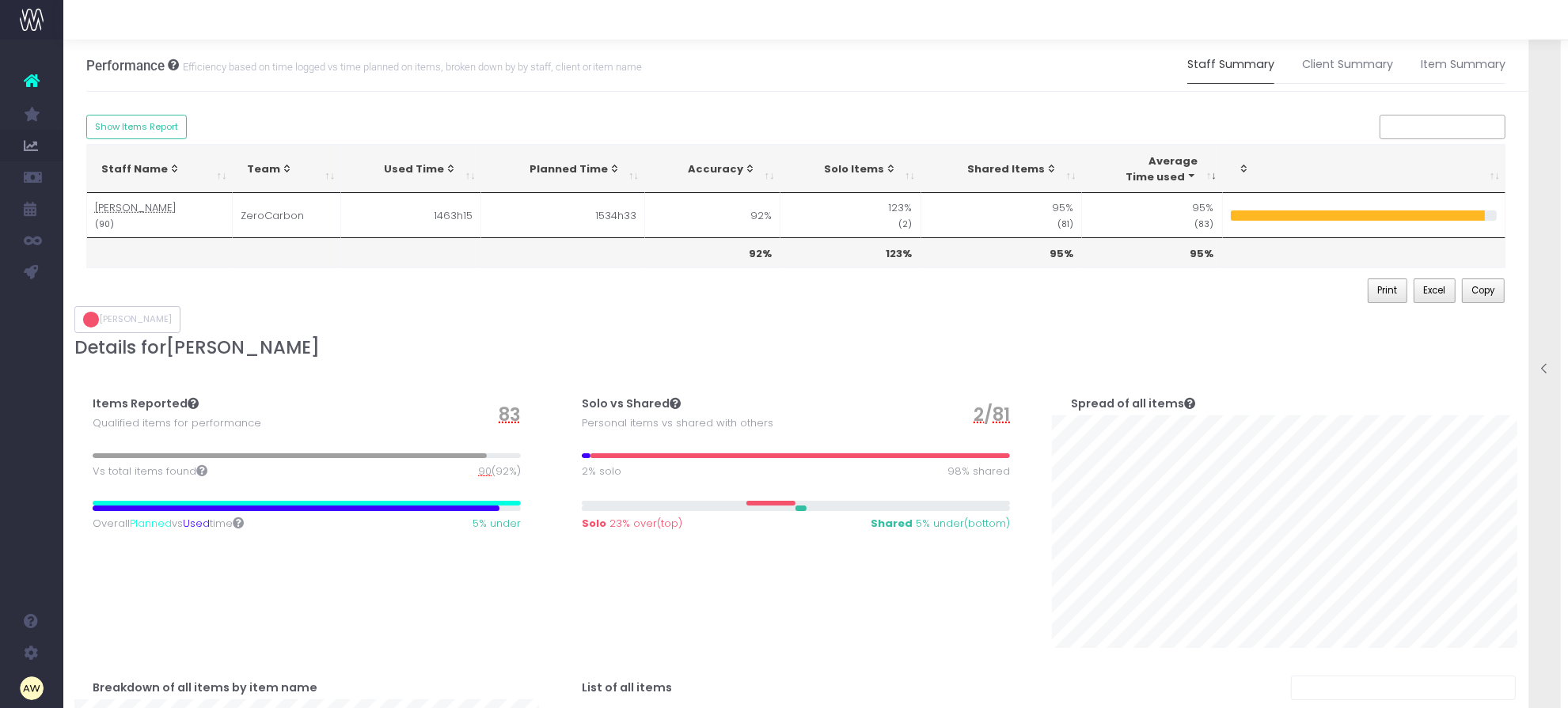
click at [485, 471] on span "90" at bounding box center [485, 471] width 14 height 16
click at [483, 474] on span "90" at bounding box center [485, 471] width 14 height 16
click at [507, 411] on span "83" at bounding box center [509, 414] width 22 height 26
